Goal: Task Accomplishment & Management: Use online tool/utility

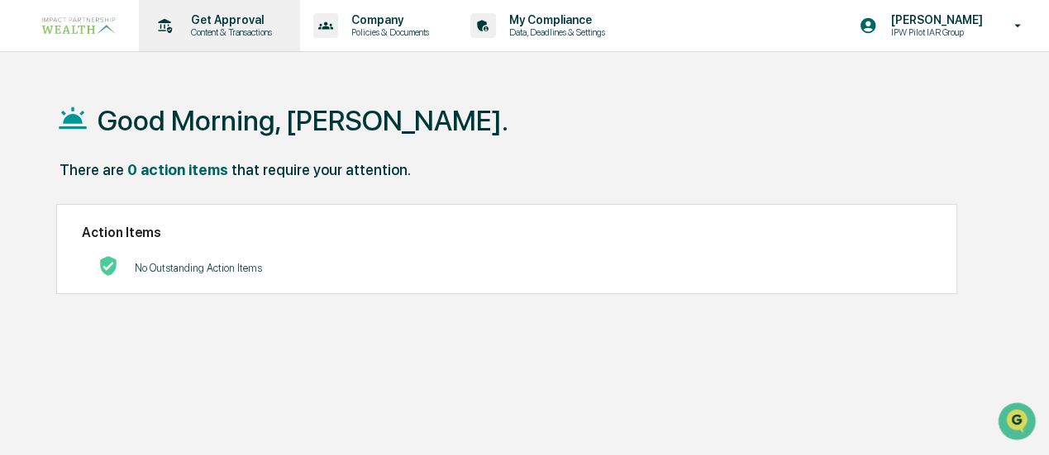
click at [198, 12] on div "Get Approval Content & Transactions" at bounding box center [217, 25] width 145 height 51
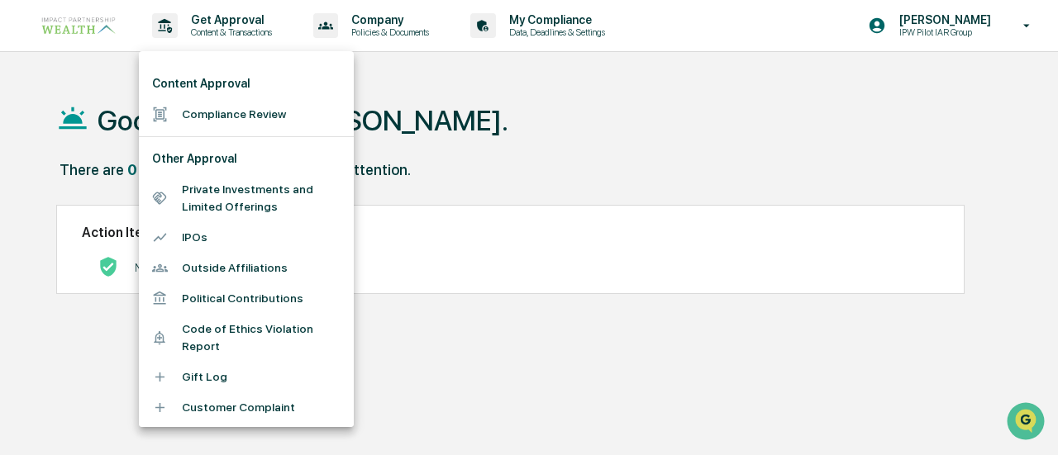
click at [210, 113] on li "Compliance Review" at bounding box center [246, 114] width 215 height 31
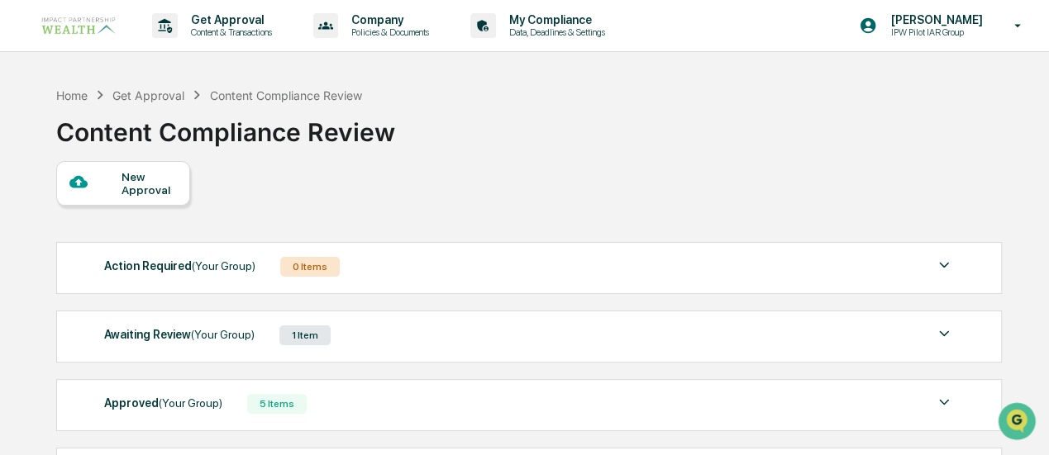
click at [204, 330] on span "(Your Group)" at bounding box center [223, 334] width 64 height 13
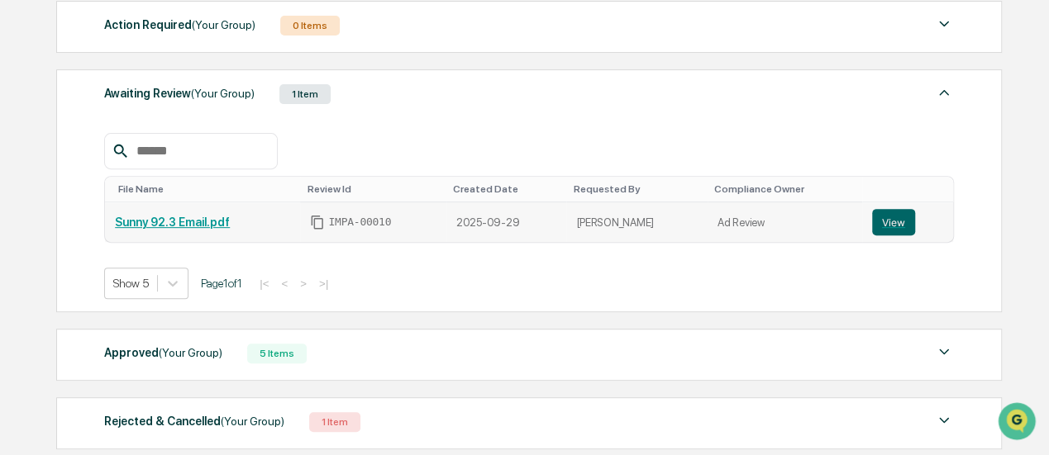
scroll to position [248, 0]
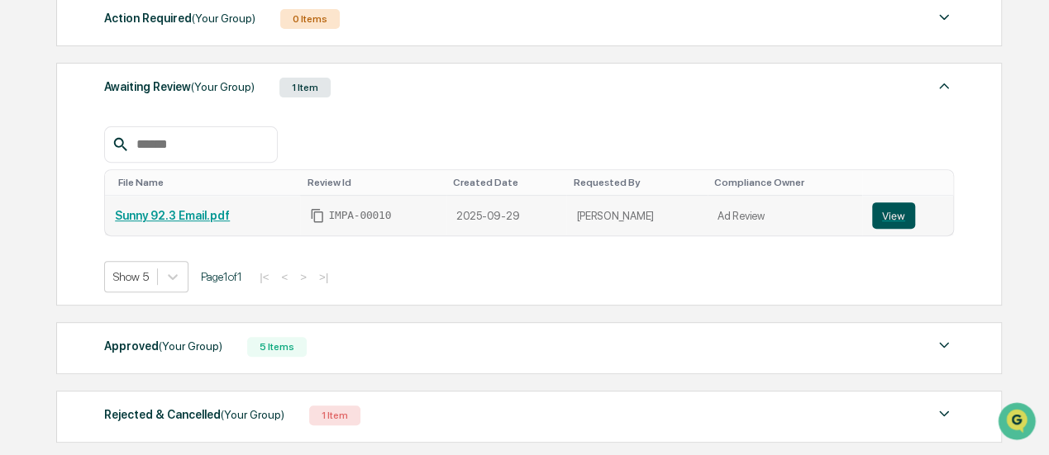
click at [895, 217] on button "View" at bounding box center [893, 216] width 43 height 26
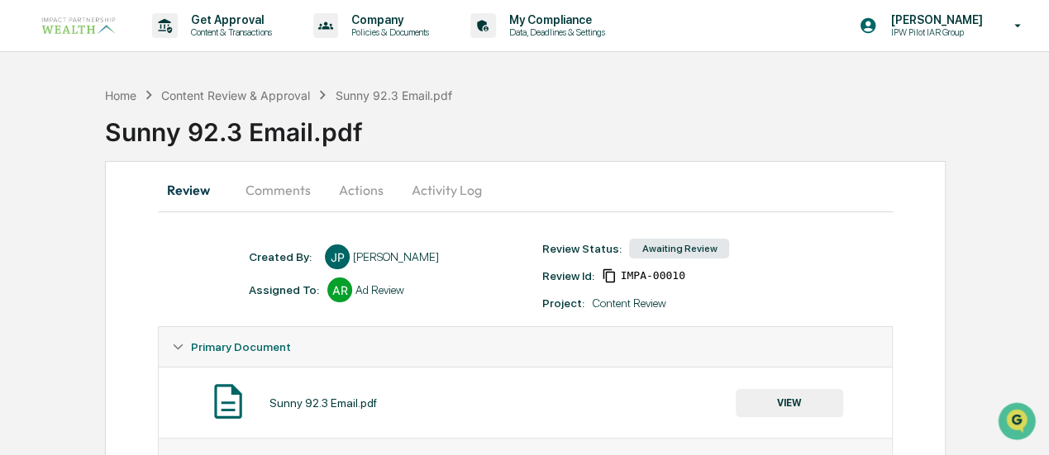
click at [448, 191] on button "Activity Log" at bounding box center [446, 190] width 97 height 40
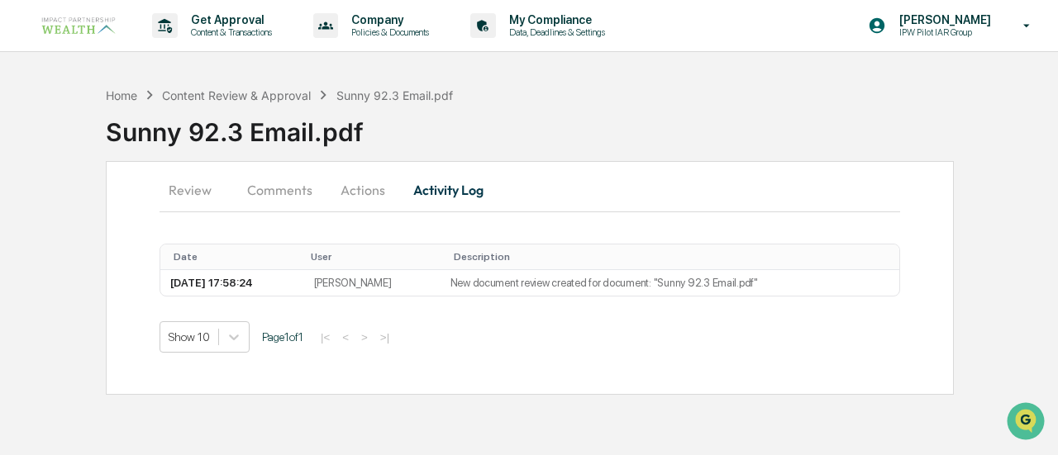
click at [279, 190] on button "Comments" at bounding box center [280, 190] width 92 height 40
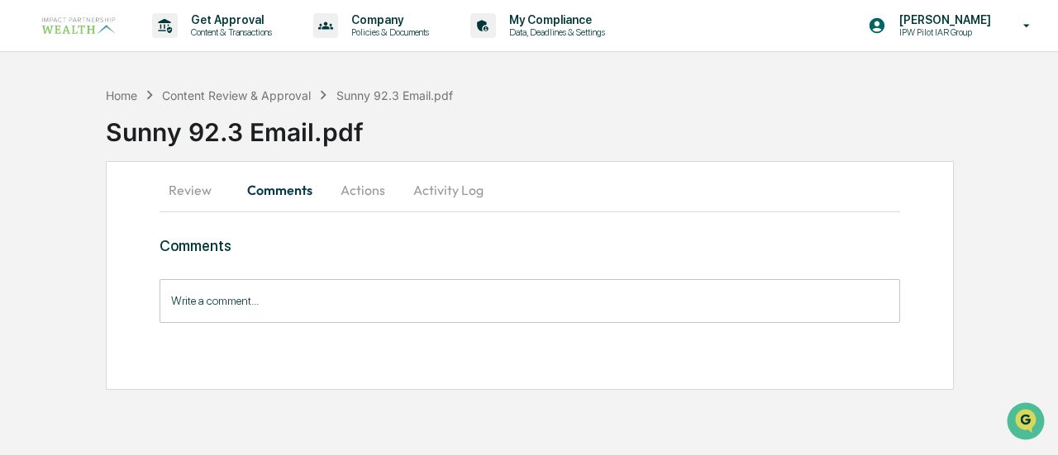
click at [304, 292] on input "Write a comment..." at bounding box center [530, 301] width 741 height 44
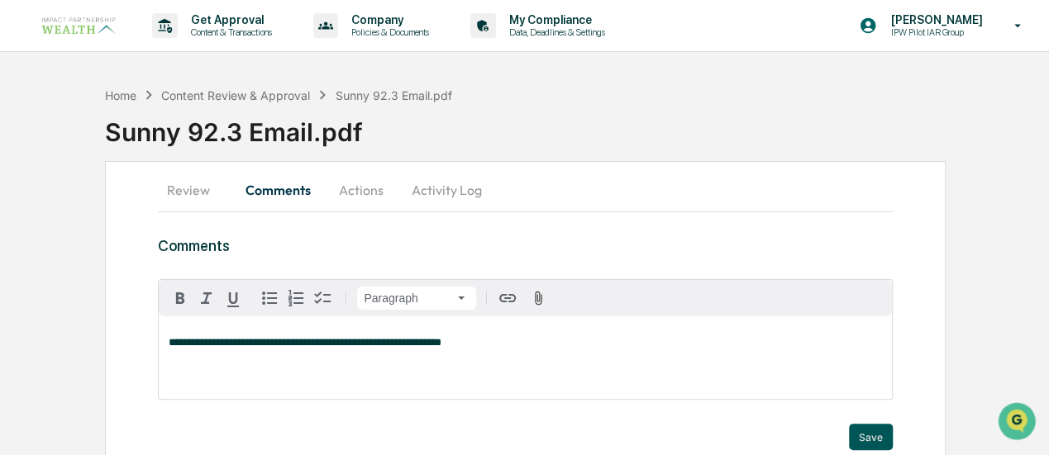
click at [886, 442] on button "Save" at bounding box center [871, 437] width 44 height 26
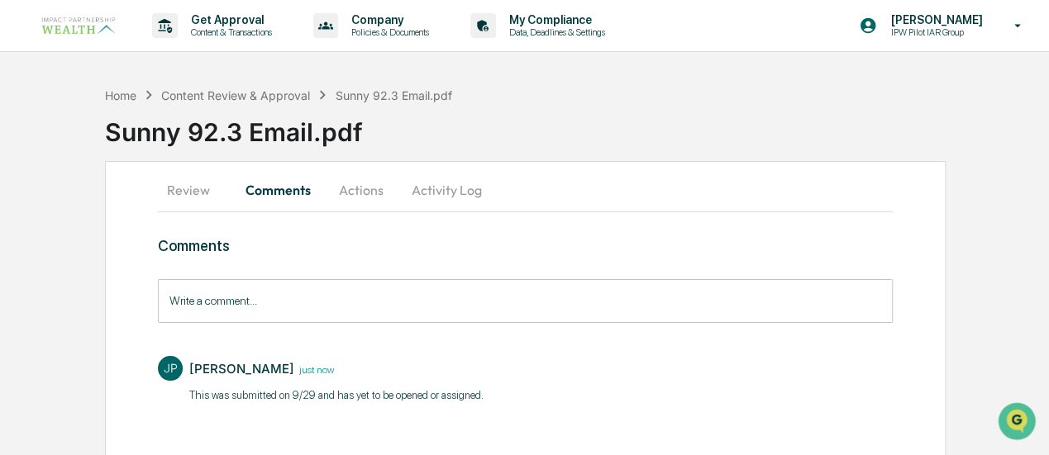
click at [179, 188] on button "Review" at bounding box center [195, 190] width 74 height 40
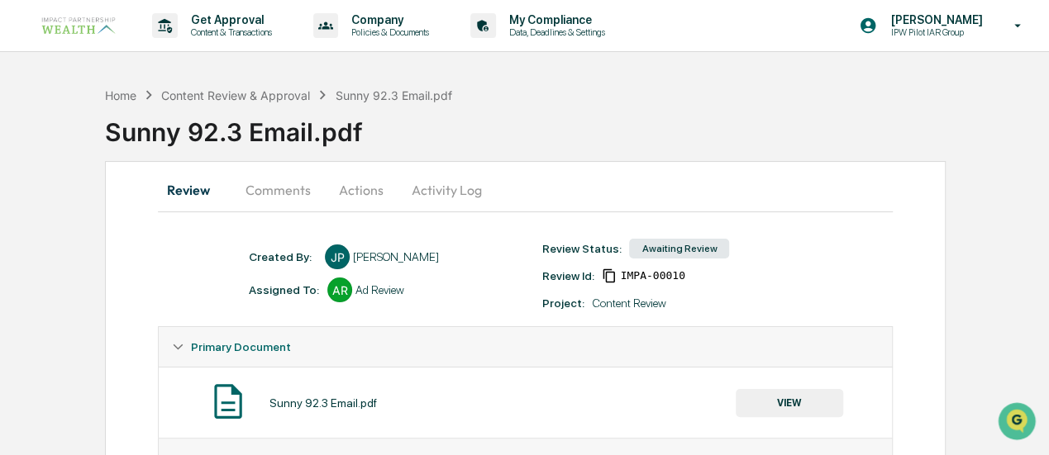
click at [299, 186] on button "Comments" at bounding box center [278, 190] width 92 height 40
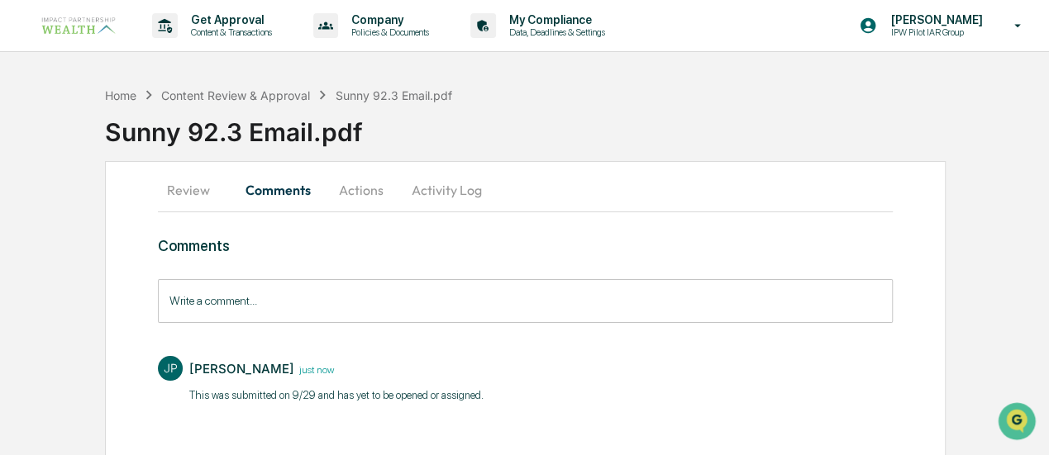
click at [354, 189] on button "Actions" at bounding box center [361, 190] width 74 height 40
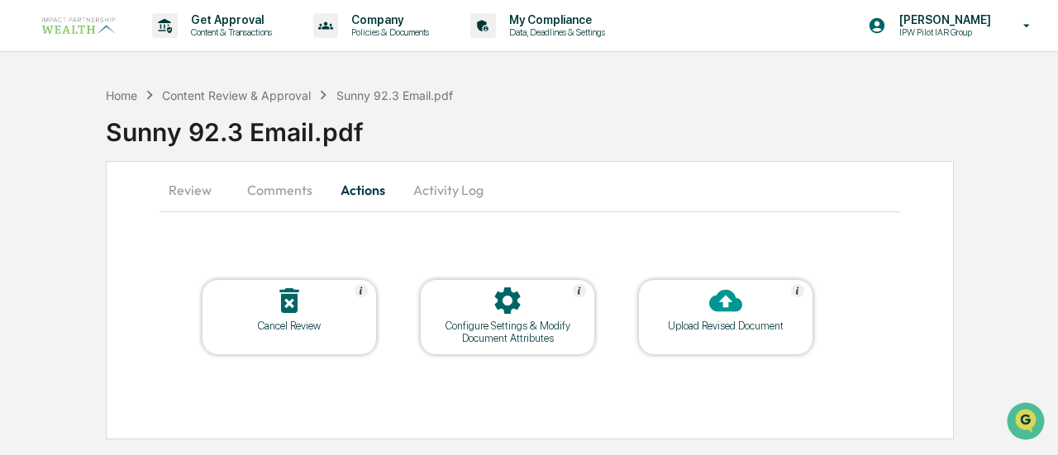
click at [408, 184] on button "Activity Log" at bounding box center [448, 190] width 97 height 40
